Goal: Navigation & Orientation: Find specific page/section

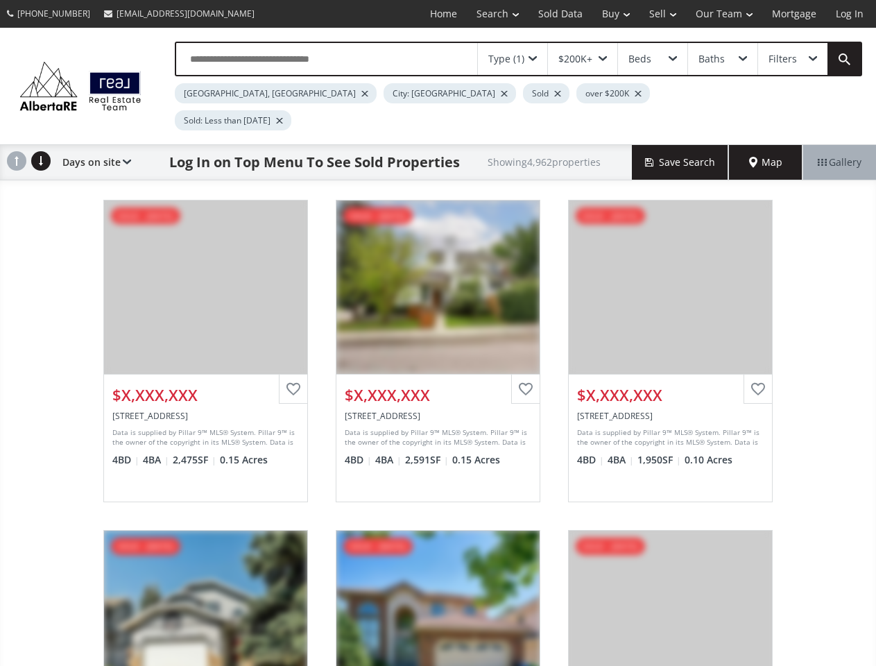
click at [488, 14] on link "Search" at bounding box center [498, 14] width 62 height 28
click at [609, 14] on link "Buy" at bounding box center [615, 14] width 47 height 28
click at [658, 14] on link "Sell" at bounding box center [663, 14] width 46 height 28
click at [723, 14] on link "Our Team" at bounding box center [724, 14] width 76 height 28
click at [850, 14] on link "Log In" at bounding box center [849, 14] width 47 height 28
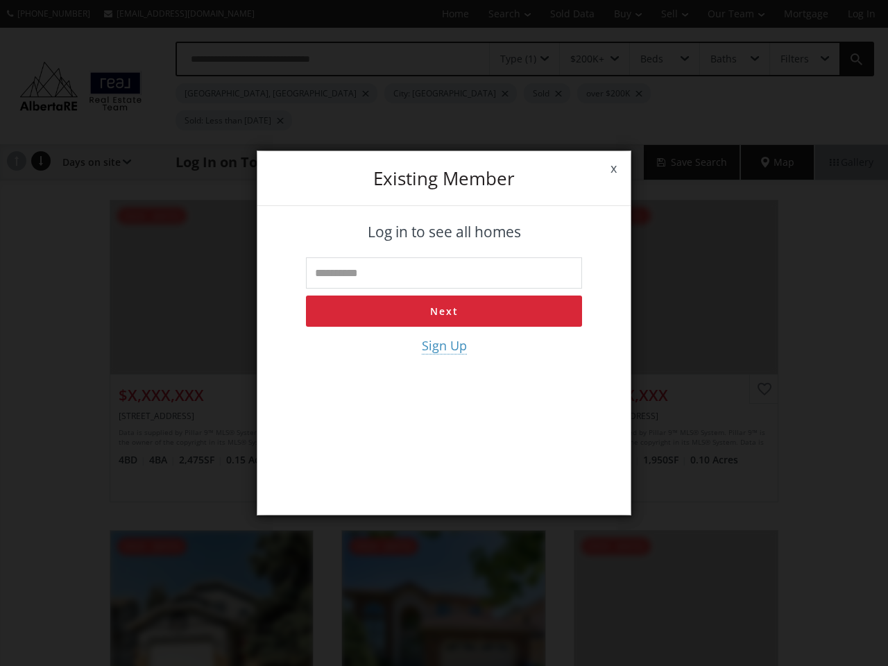
click at [513, 59] on div "x Existing member Log in to see all homes Next Sign Up" at bounding box center [444, 333] width 888 height 666
click at [582, 59] on div "x Existing member Log in to see all homes Next Sign Up" at bounding box center [444, 333] width 888 height 666
click at [652, 59] on div "x Existing member Log in to see all homes Next Sign Up" at bounding box center [444, 333] width 888 height 666
click at [722, 59] on div "x Existing member Log in to see all homes Next Sign Up" at bounding box center [444, 333] width 888 height 666
click at [792, 59] on div "x Existing member Log in to see all homes Next Sign Up" at bounding box center [444, 333] width 888 height 666
